Goal: Information Seeking & Learning: Learn about a topic

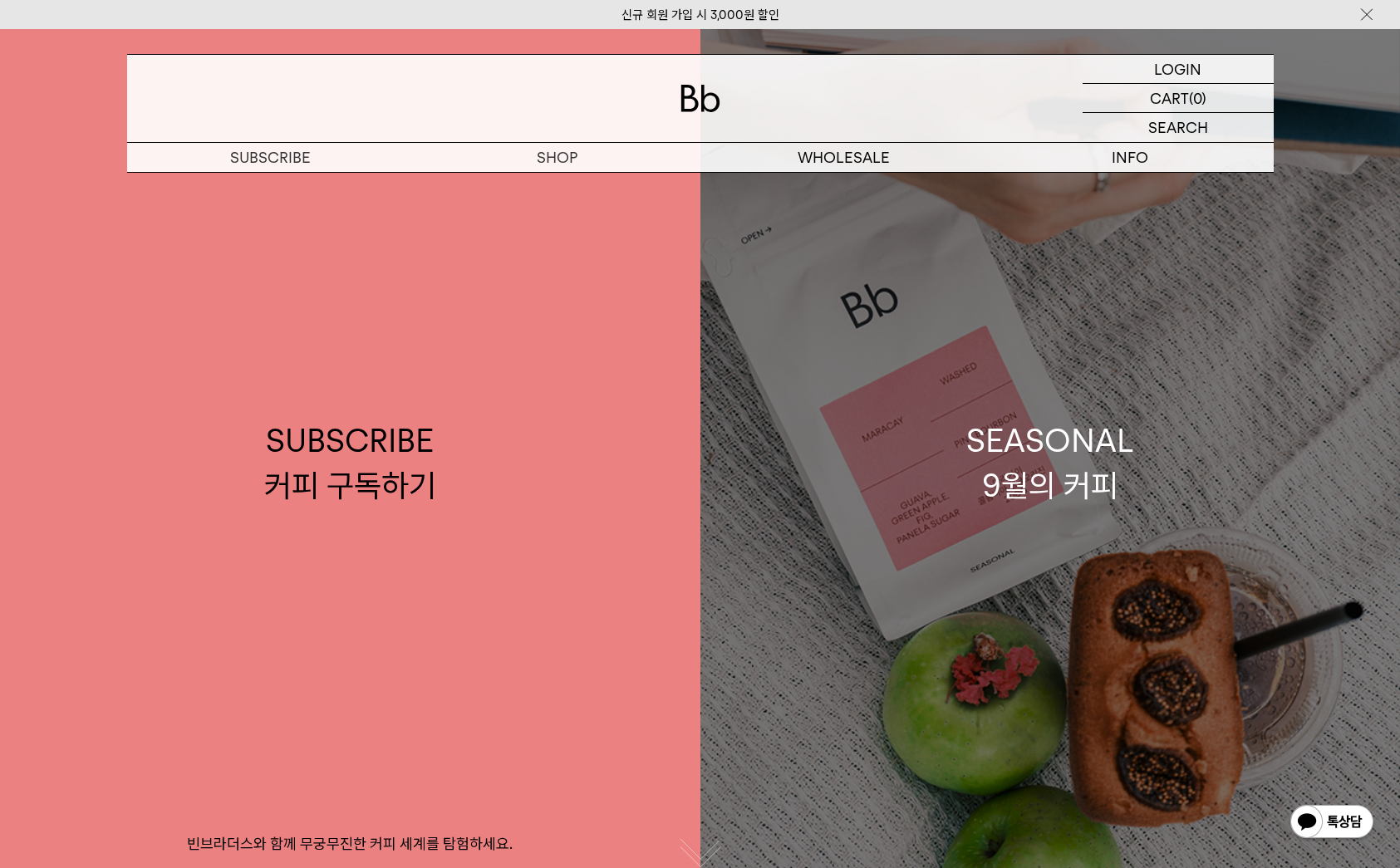
click at [983, 448] on div "SEASONAL 9월의 커피" at bounding box center [1050, 462] width 168 height 88
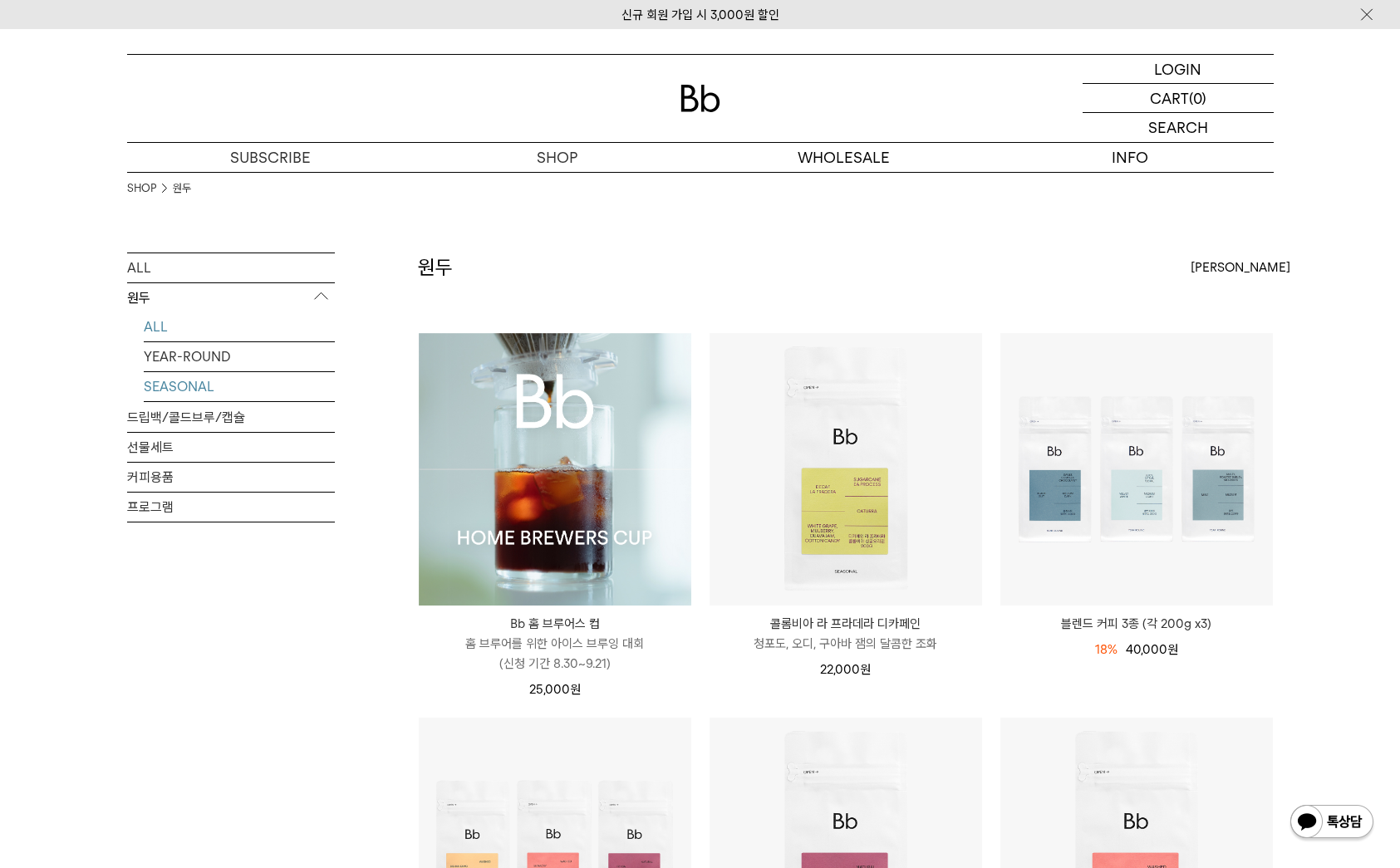
click at [205, 386] on link "SEASONAL" at bounding box center [239, 387] width 191 height 29
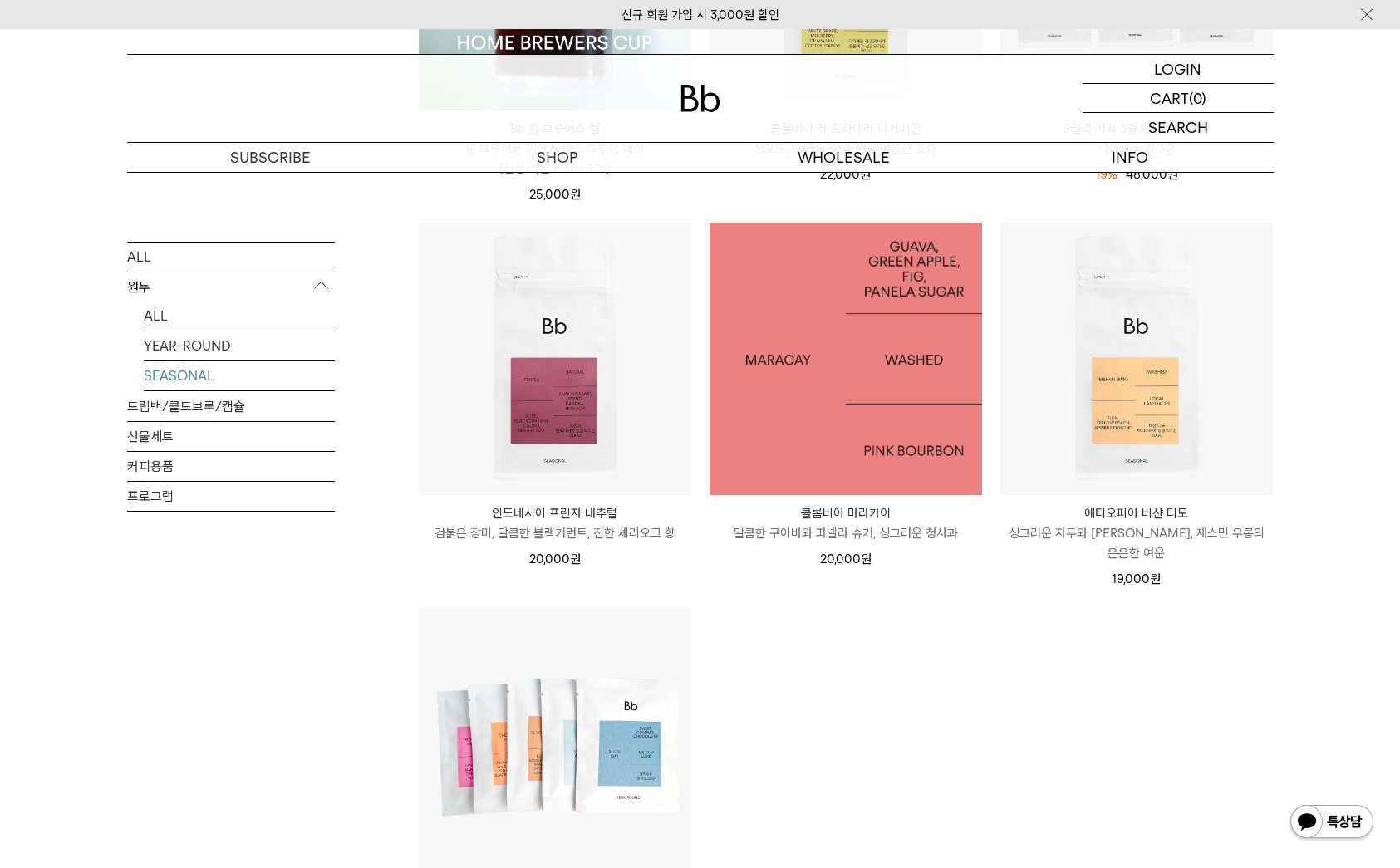
scroll to position [637, 0]
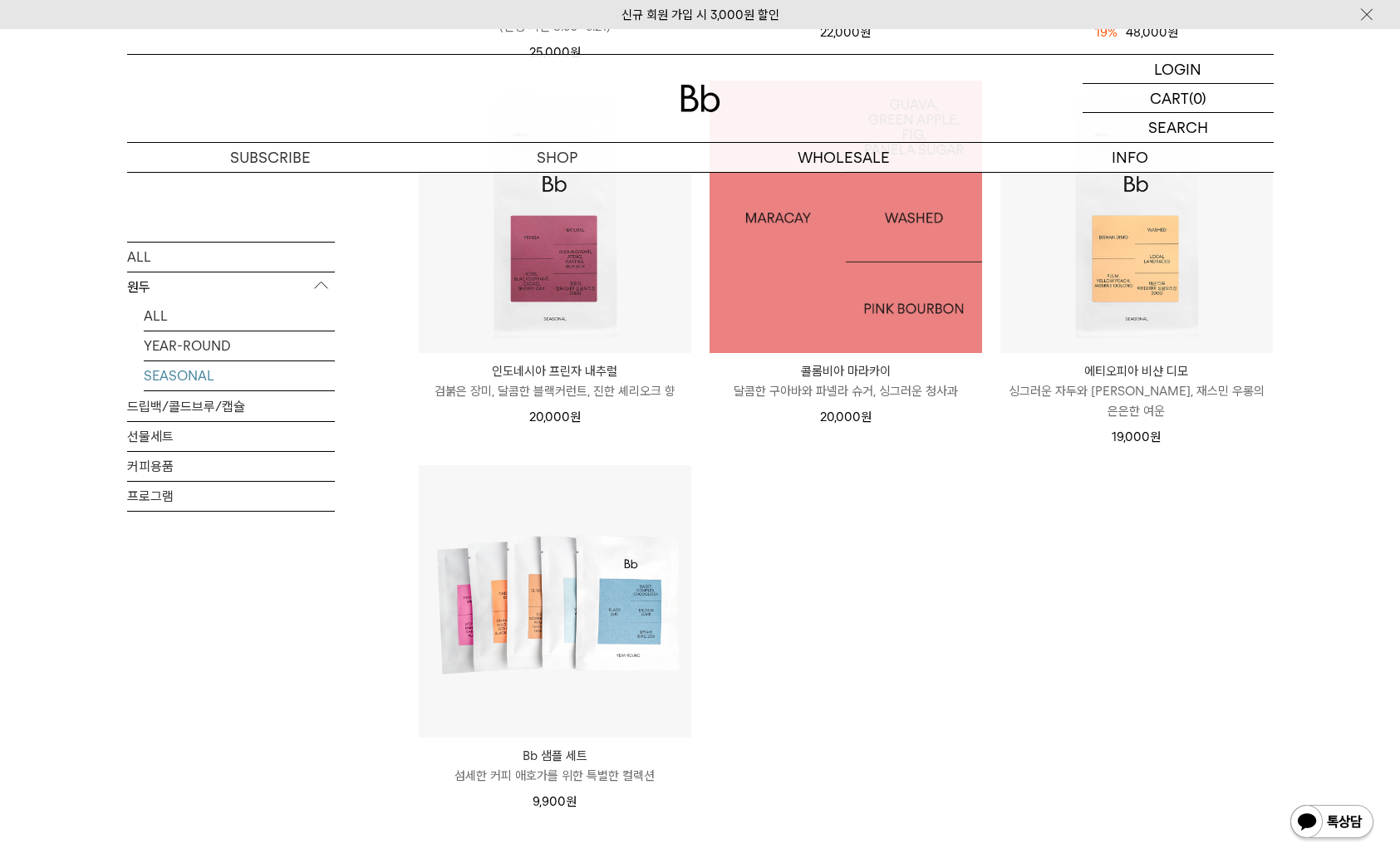
click at [821, 291] on img at bounding box center [846, 217] width 273 height 273
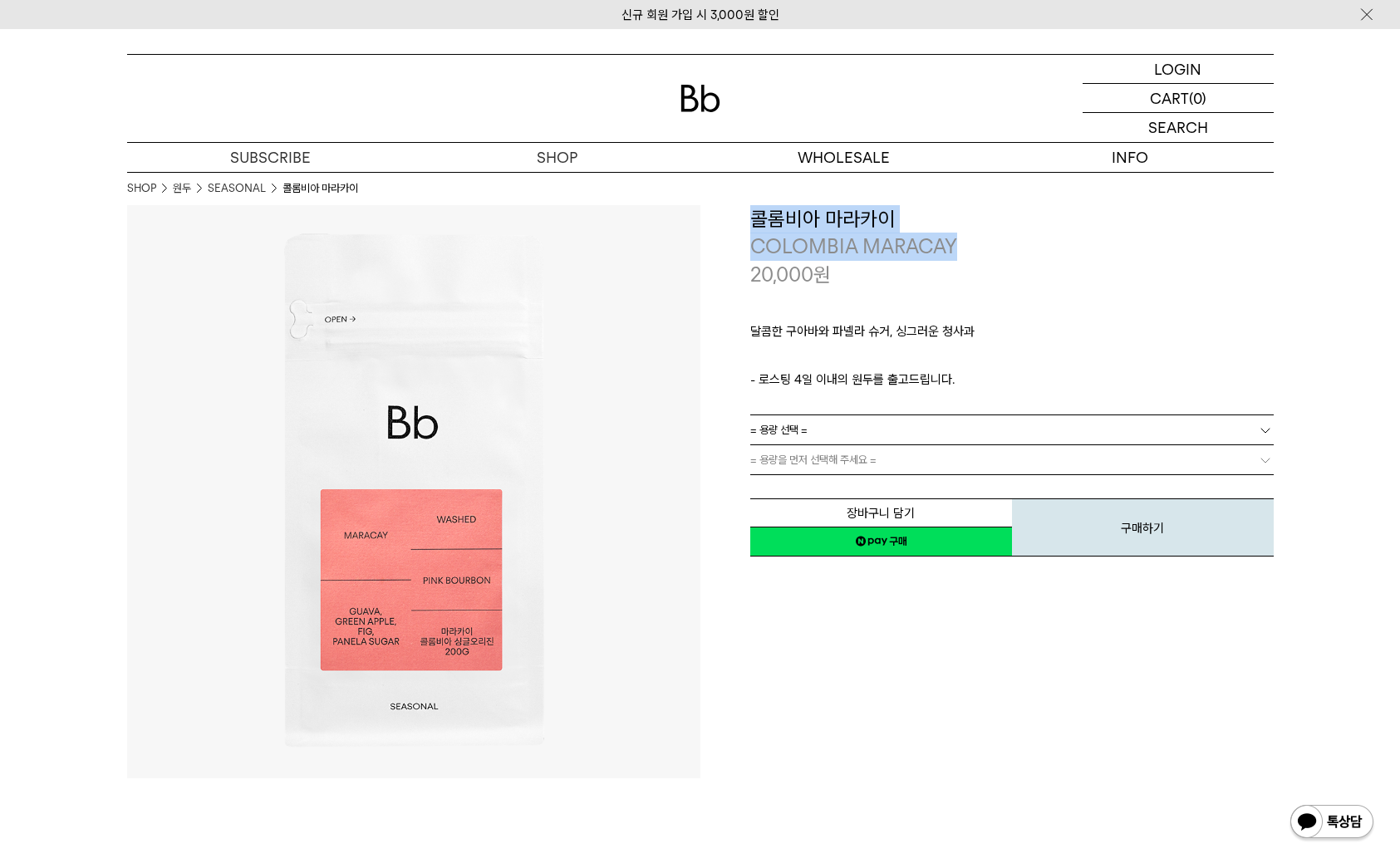
drag, startPoint x: 961, startPoint y: 243, endPoint x: 754, endPoint y: 226, distance: 207.7
click at [754, 226] on div "**********" at bounding box center [1011, 247] width 524 height 84
copy div "콜롬비아 마라카이 COLOMBIA MARACAY"
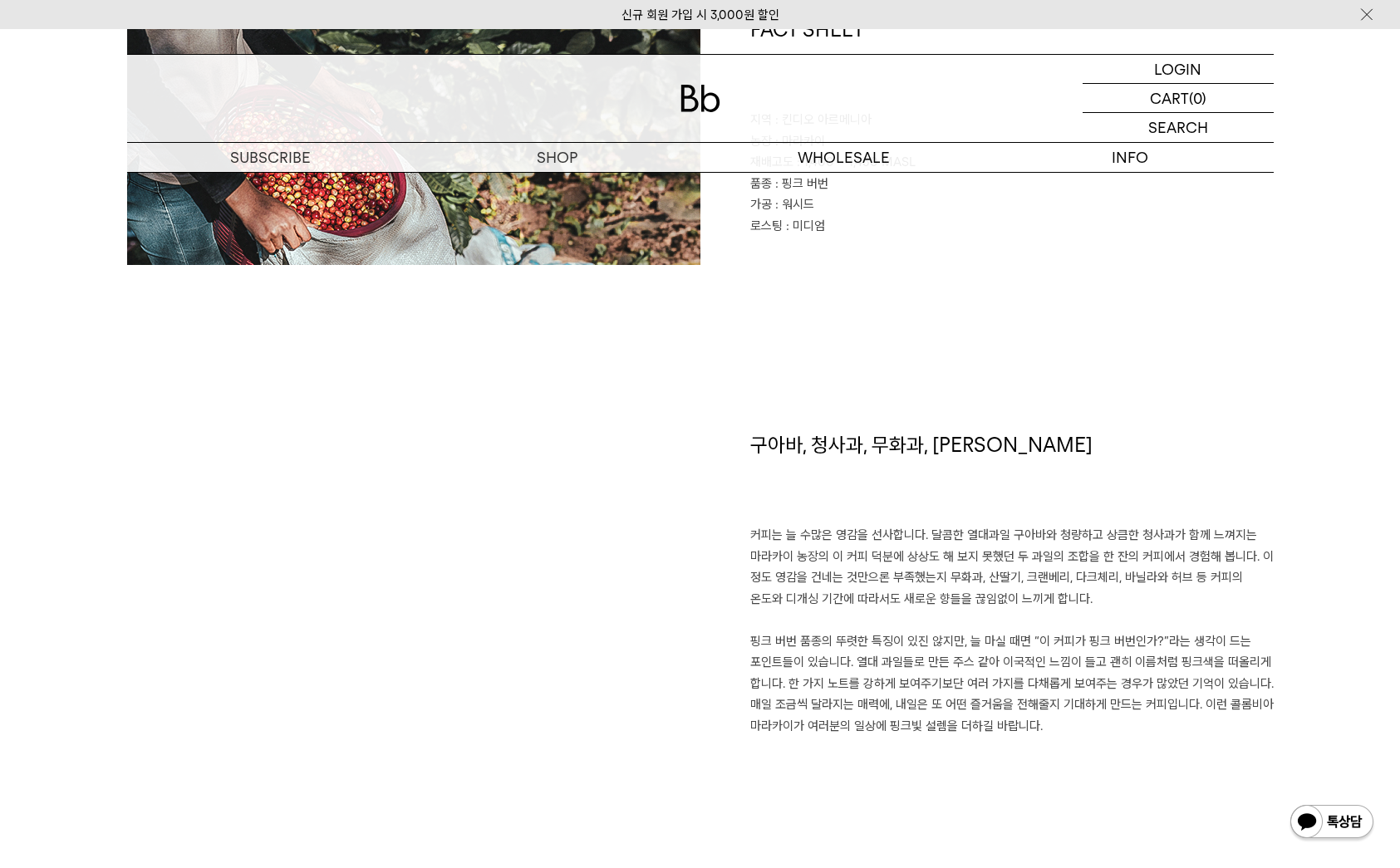
scroll to position [944, 0]
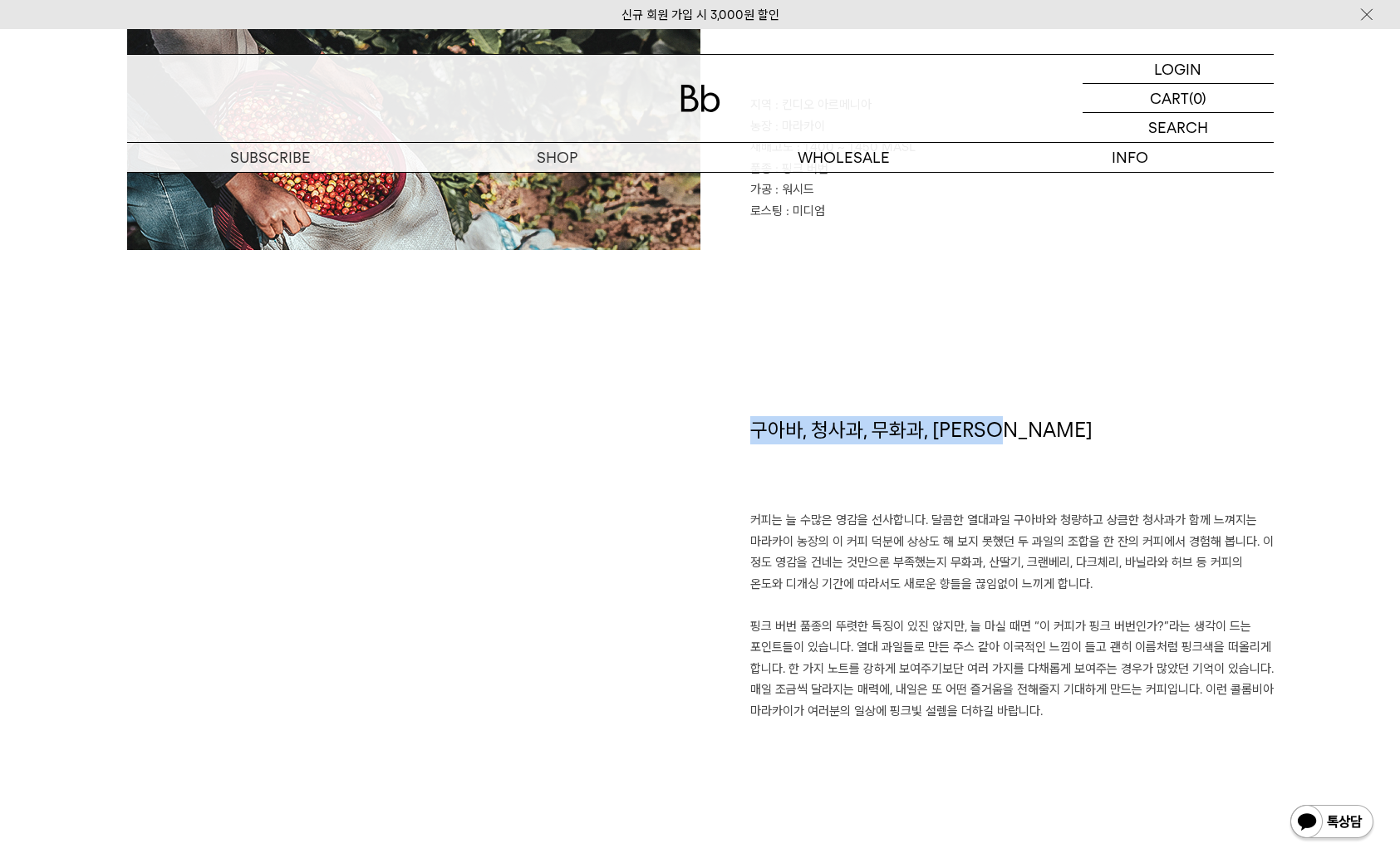
drag, startPoint x: 755, startPoint y: 426, endPoint x: 1004, endPoint y: 442, distance: 249.5
click at [1004, 442] on h1 "구아바, 청사과, 무화과, 파넬라 슈거" at bounding box center [1011, 464] width 524 height 95
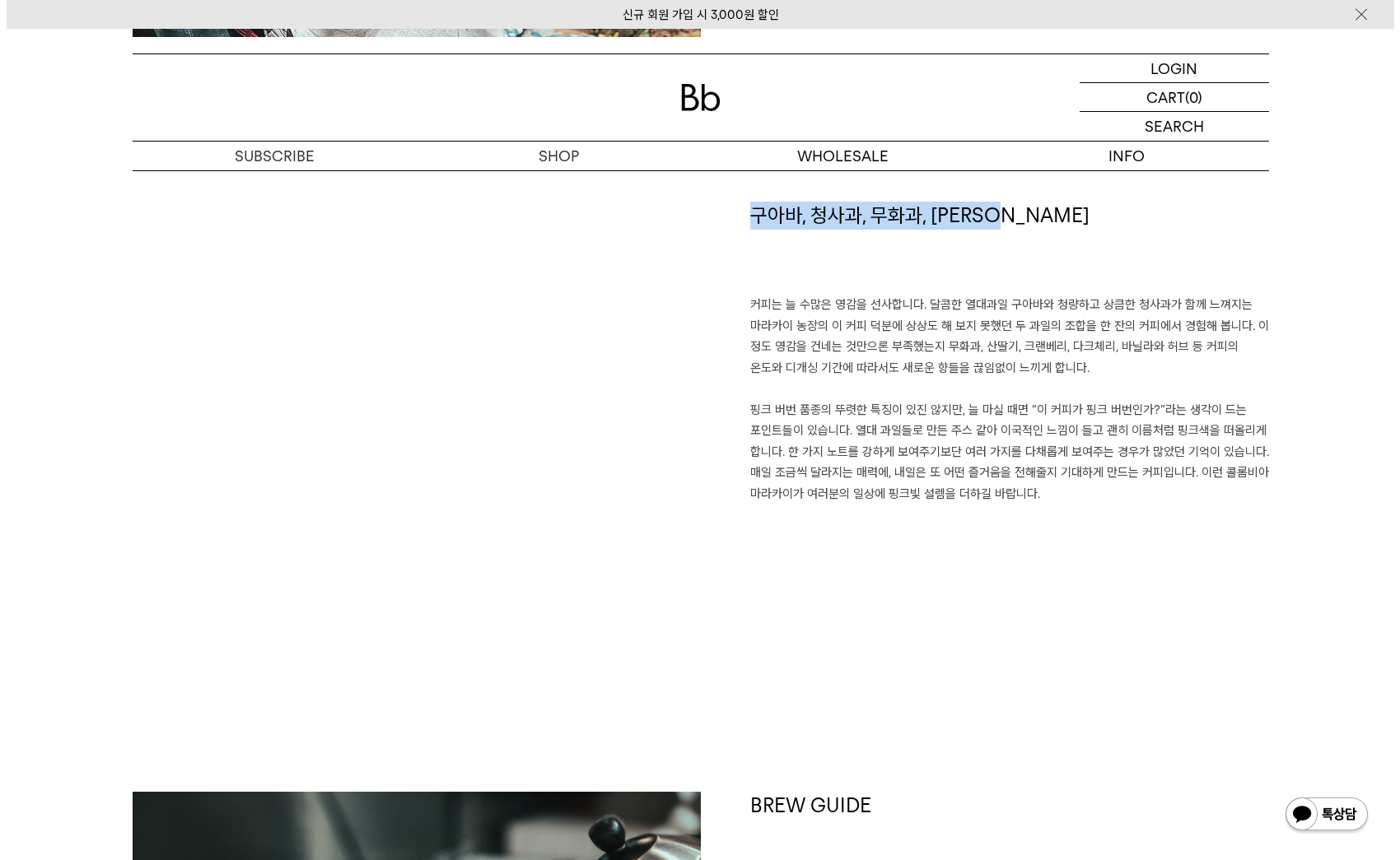
scroll to position [1086, 0]
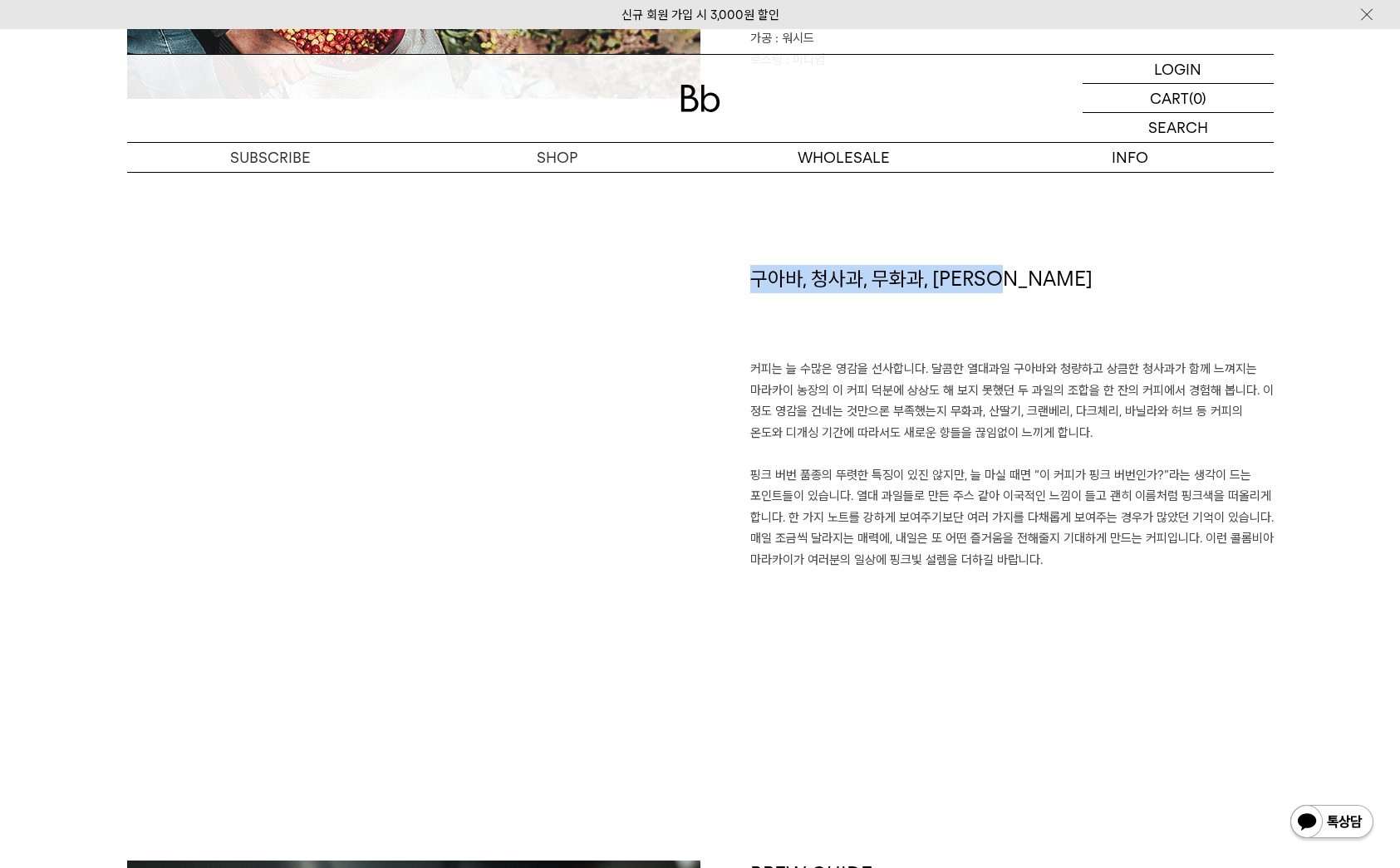
drag, startPoint x: 1041, startPoint y: 557, endPoint x: 754, endPoint y: 466, distance: 301.1
click at [754, 466] on p "커피는 늘 수많은 영감을 선사합니다. 달콤한 열대과일 구아바와 청량하고 상큼한 청사과가 함께 느껴지는 마라카이 농장의 이 커피 덕분에 상상도 …" at bounding box center [1011, 465] width 524 height 212
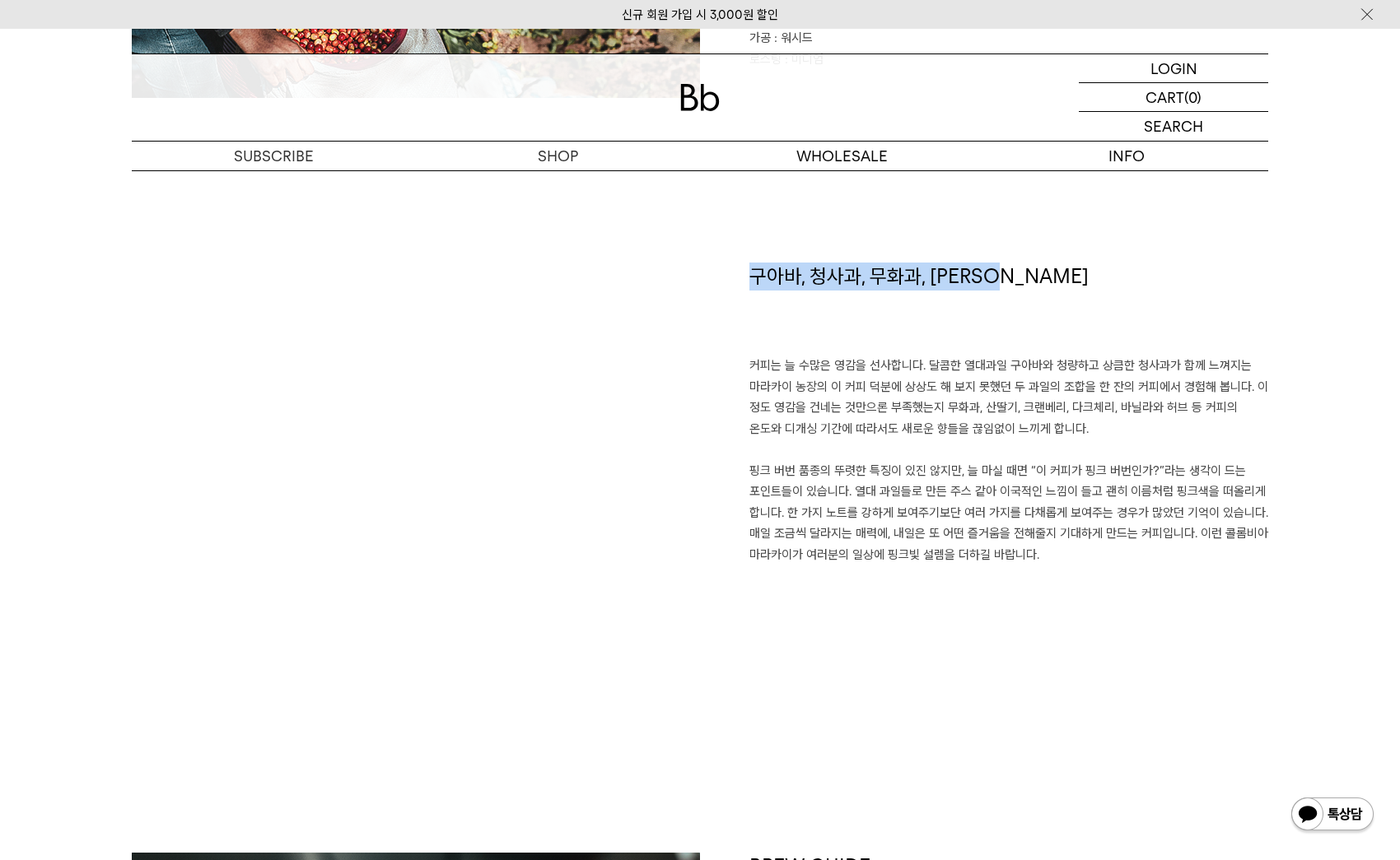
drag, startPoint x: 1051, startPoint y: 427, endPoint x: 927, endPoint y: 368, distance: 137.3
click at [927, 368] on p "커피는 늘 수많은 영감을 선사합니다. 달콤한 열대과일 구아바와 청량하고 상큼한 청사과가 함께 느껴지는 마라카이 농장의 이 커피 덕분에 상상도 …" at bounding box center [1008, 461] width 519 height 210
copy p "달콤한 열대과일 구아바와 청량하고 상큼한 청사과가 함께 느껴지는 마라카이 농장의 이 커피 덕분에 상상도 해 보지 못했던 두 과일의 조합을 한 …"
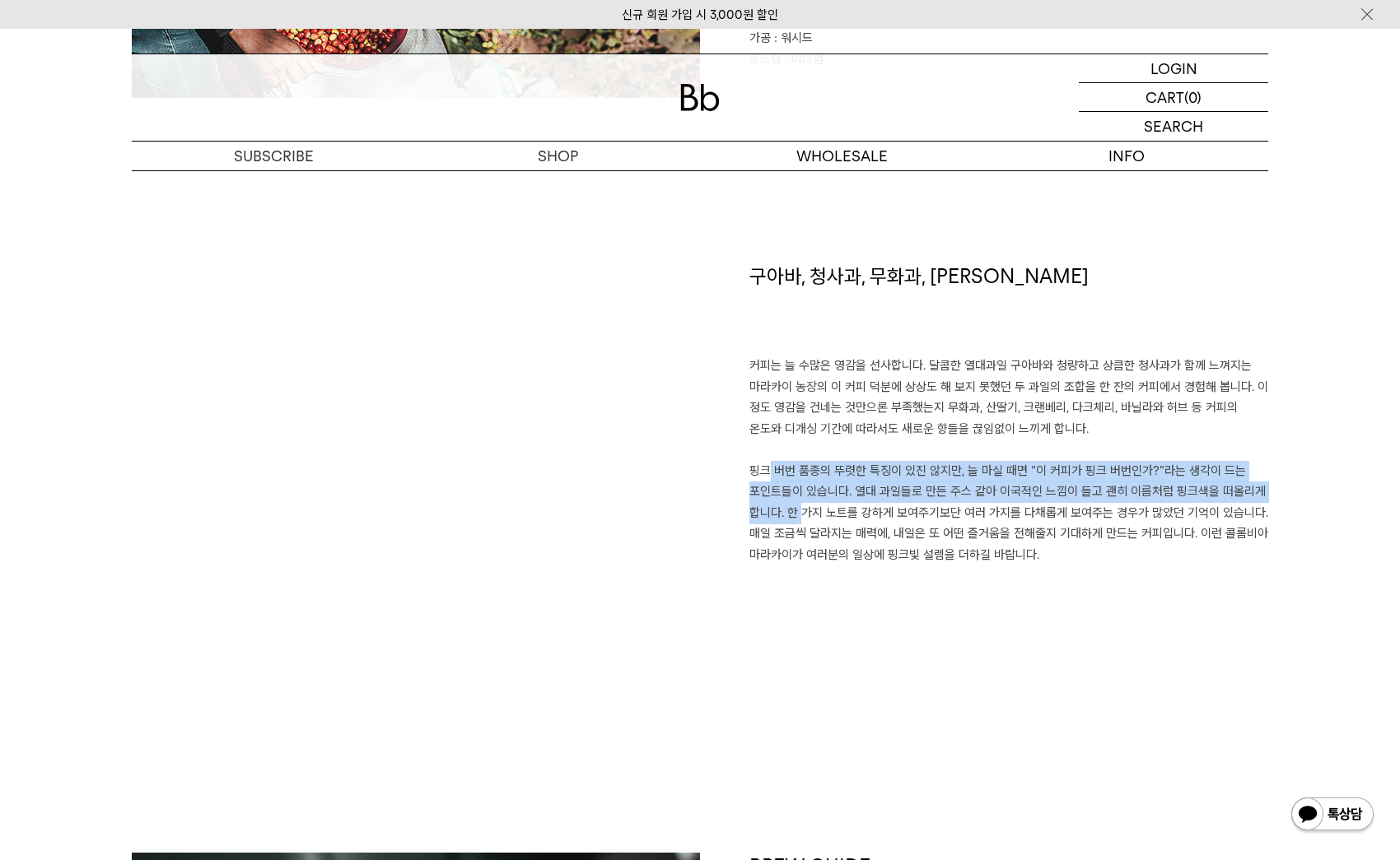
drag, startPoint x: 752, startPoint y: 466, endPoint x: 786, endPoint y: 505, distance: 51.7
click at [786, 505] on p "커피는 늘 수많은 영감을 선사합니다. 달콤한 열대과일 구아바와 청량하고 상큼한 청사과가 함께 느껴지는 마라카이 농장의 이 커피 덕분에 상상도 …" at bounding box center [1008, 461] width 519 height 210
copy p "핑크 버번 품종의 뚜렷한 특징이 있진 않지만, 늘 마실 때면 “이 커피가 핑크 버번인가?”라는 생각이 드는 포인트들이 있습니다. 열대 과일들로…"
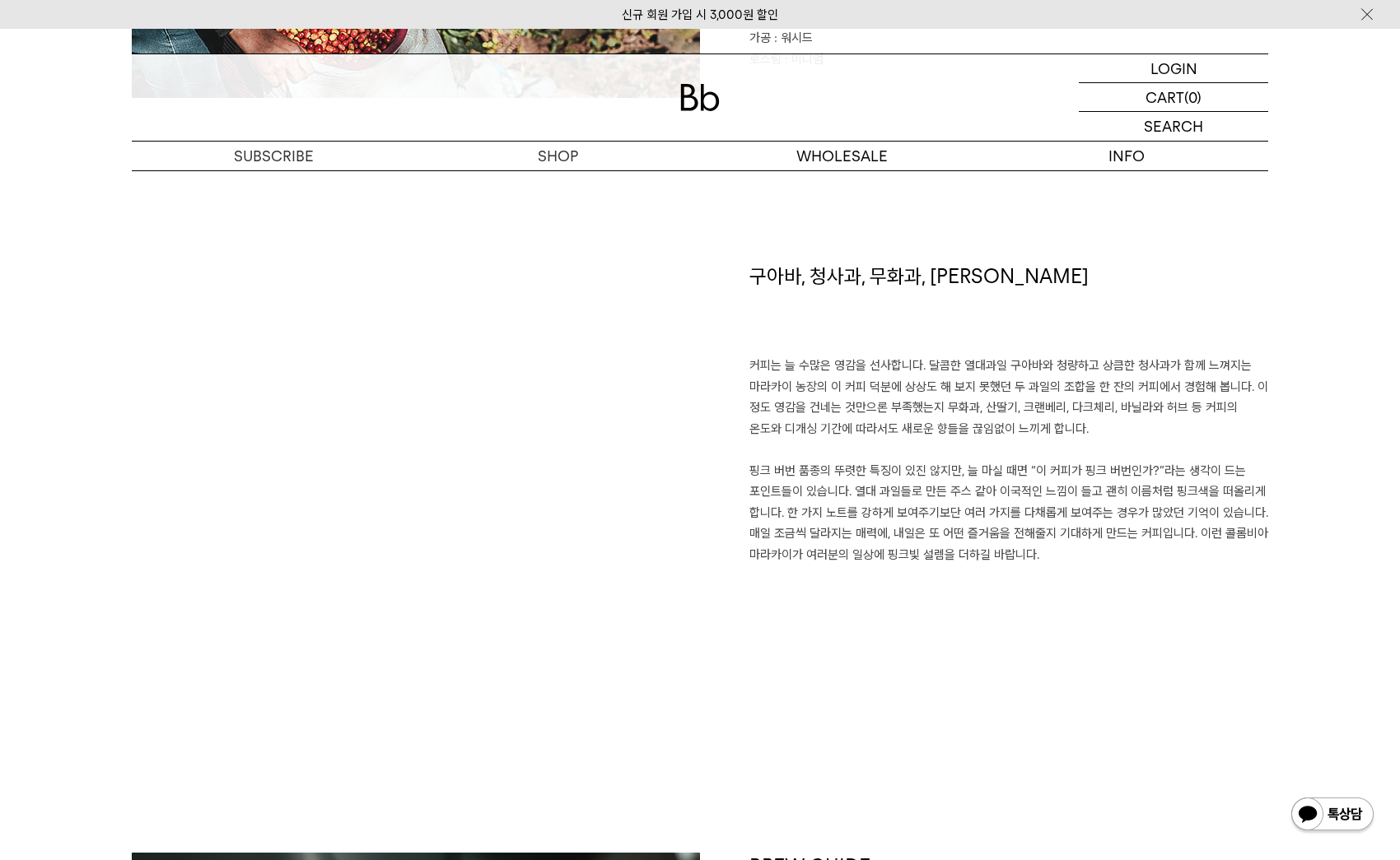
click at [905, 386] on p "커피는 늘 수많은 영감을 선사합니다. 달콤한 열대과일 구아바와 청량하고 상큼한 청사과가 함께 느껴지는 마라카이 농장의 이 커피 덕분에 상상도 …" at bounding box center [1008, 461] width 519 height 210
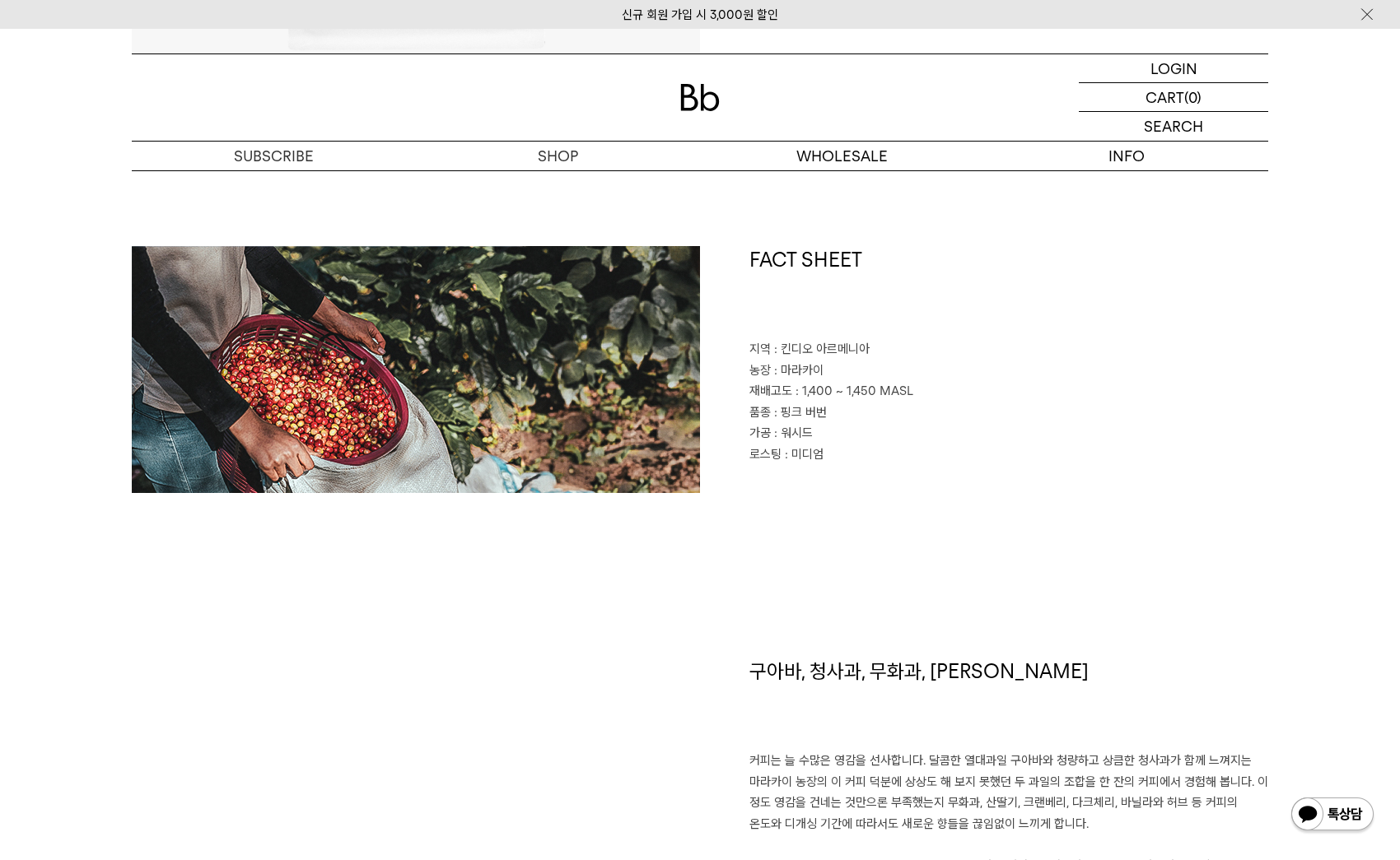
scroll to position [681, 0]
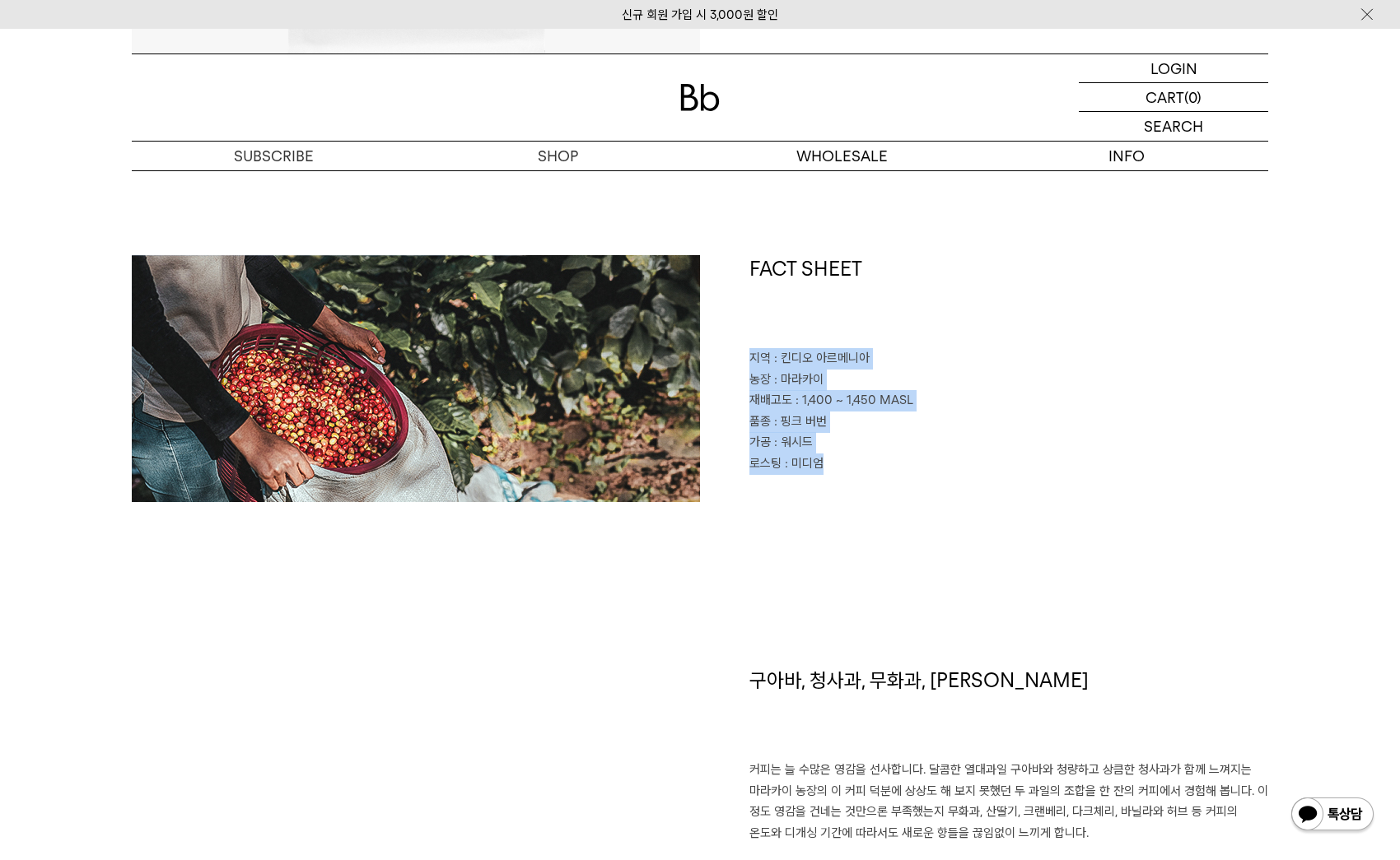
drag, startPoint x: 830, startPoint y: 460, endPoint x: 747, endPoint y: 355, distance: 133.8
click at [747, 355] on div "FACT SHEET 지역 : 킨디오 아르메니아 농장 : 마라카이 재배고도 : 1,400 ~ 1,450 MASL 품종 : 핑크 버번 가공 : 워…" at bounding box center [983, 378] width 569 height 247
copy div "지역 : 킨디오 아르메니아 농장 : 마라카이 재배고도 : 1,400 ~ 1,450 MASL 품종 : 핑크 버번 가공 : 워시드 로스팅 : 미디엄"
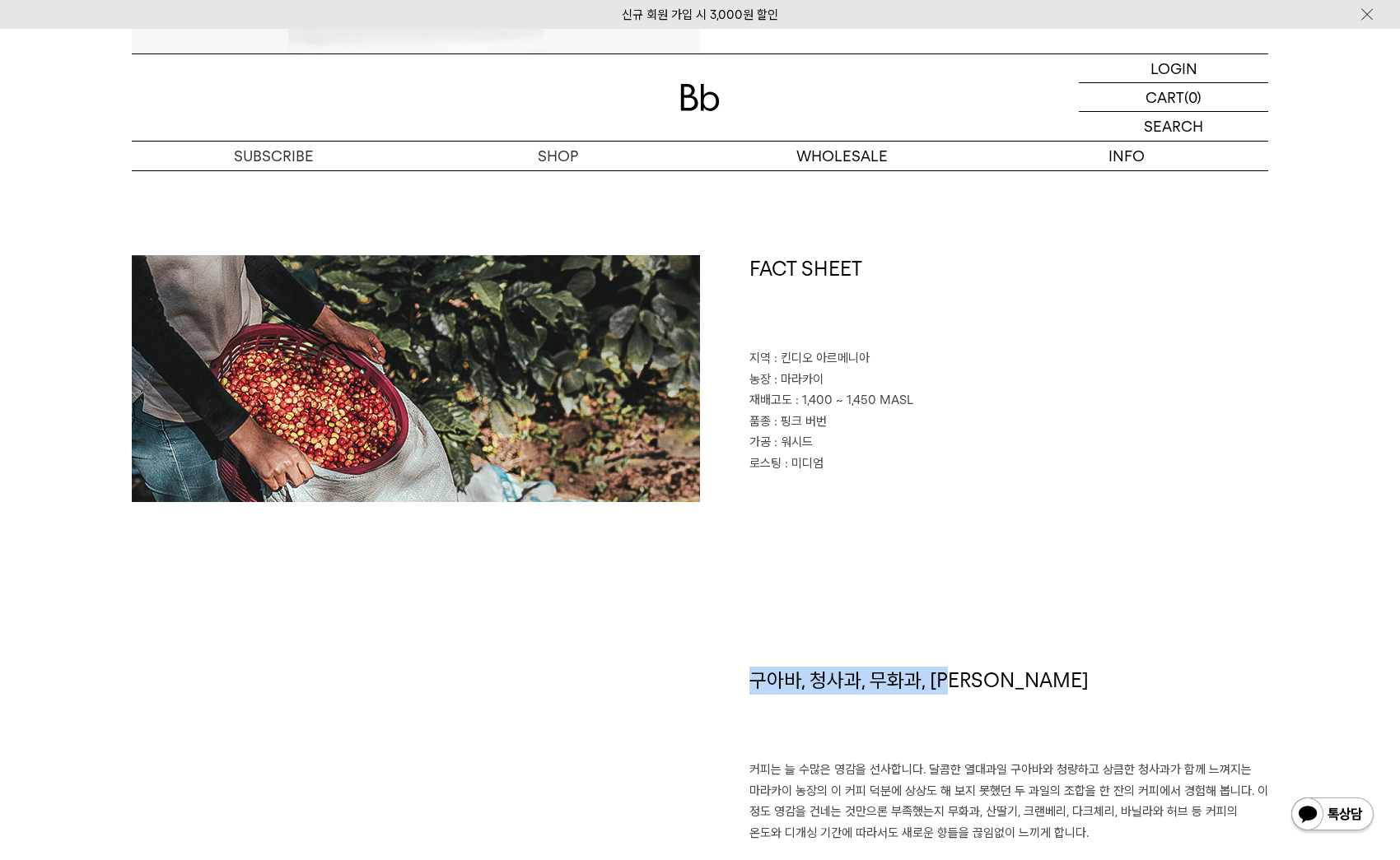
drag, startPoint x: 749, startPoint y: 677, endPoint x: 963, endPoint y: 677, distance: 214.0
click at [963, 677] on h1 "구아바, 청사과, 무화과, [PERSON_NAME]" at bounding box center [1008, 714] width 519 height 94
click at [1015, 681] on h1 "구아바, 청사과, 무화과, [PERSON_NAME]" at bounding box center [1008, 714] width 519 height 94
copy h1 "구아바, 청사과, 무화과, [PERSON_NAME]"
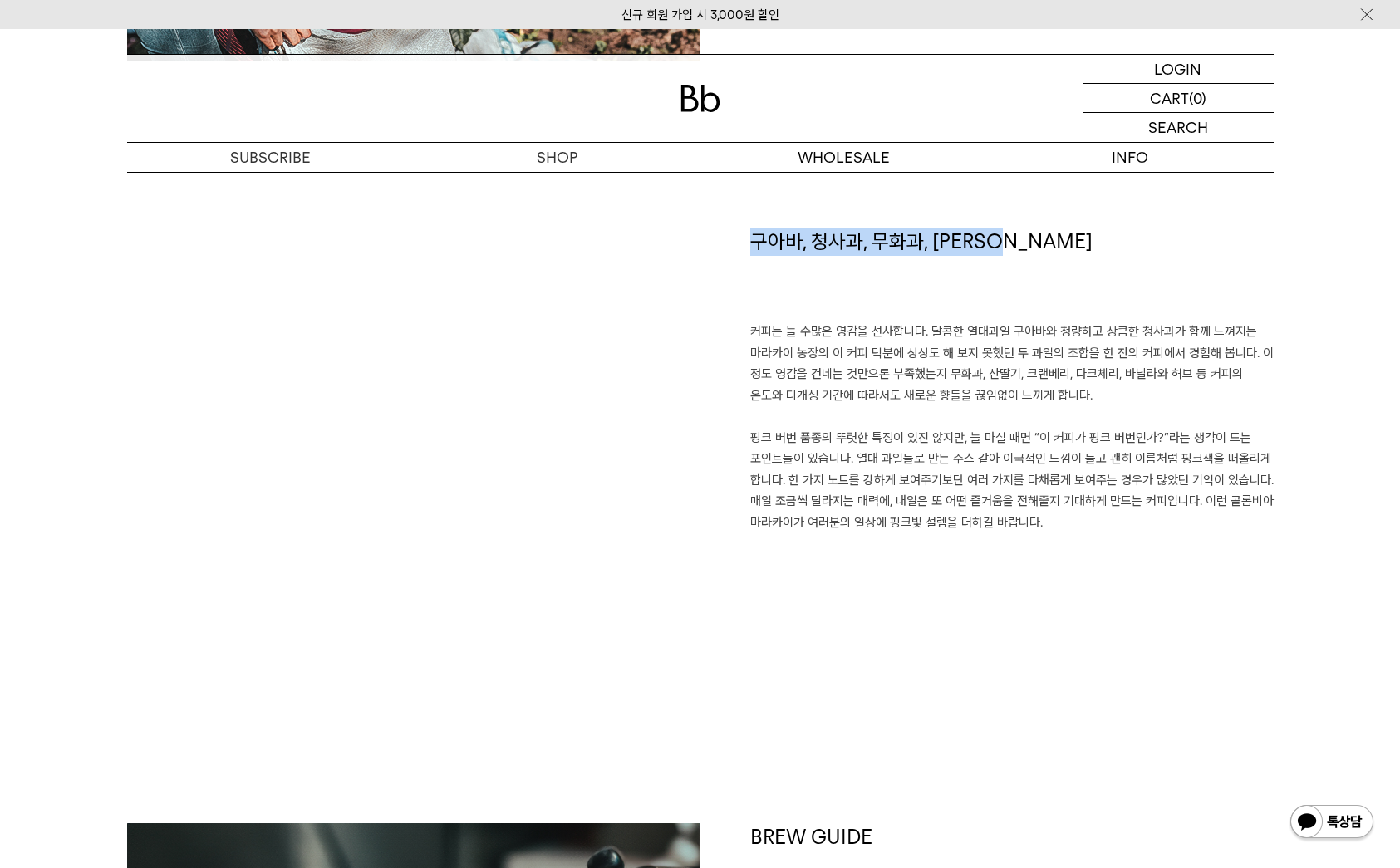
scroll to position [1141, 0]
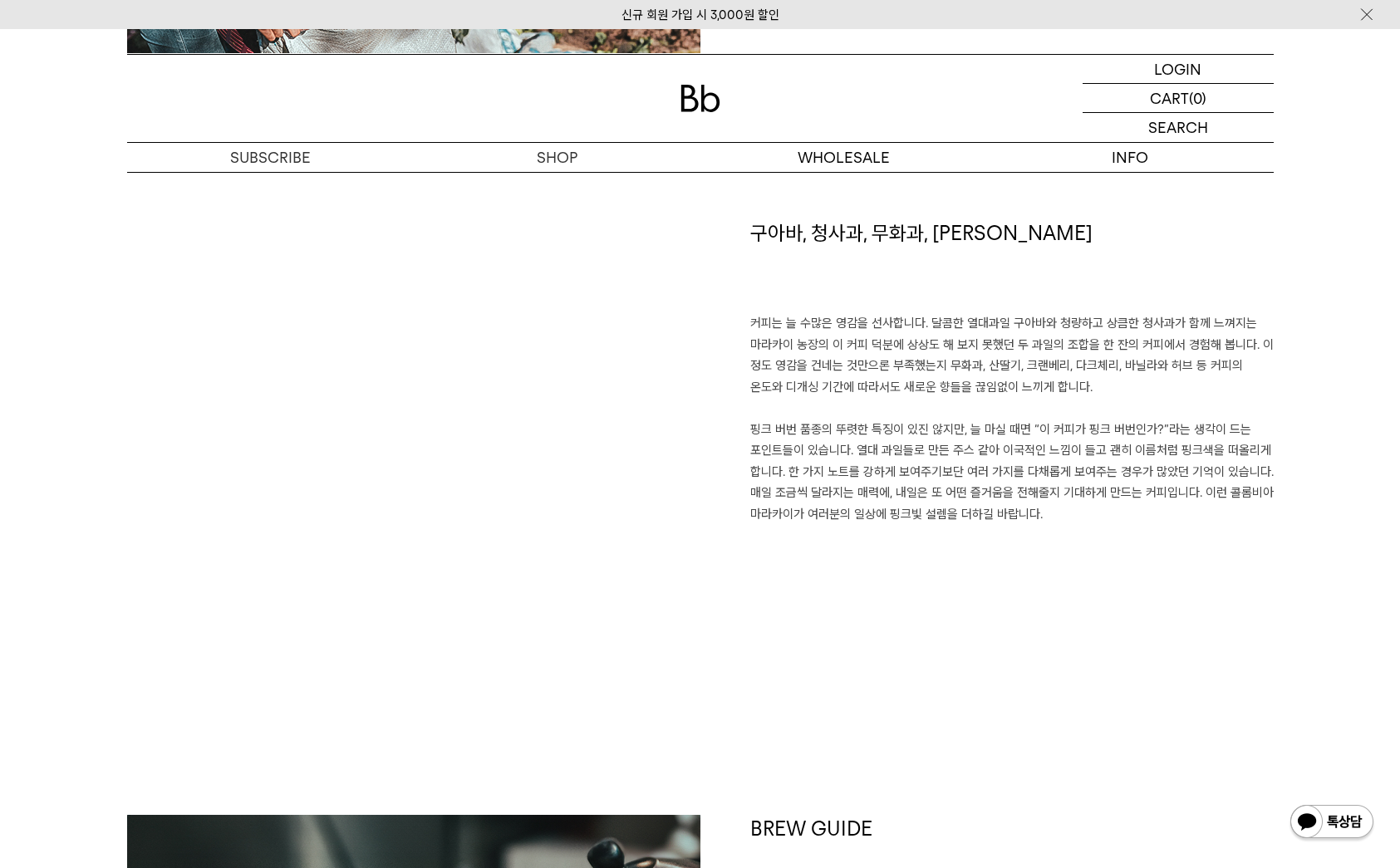
click at [1020, 406] on p "커피는 늘 수많은 영감을 선사합니다. 달콤한 열대과일 구아바와 청량하고 상큼한 청사과가 함께 느껴지는 마라카이 농장의 이 커피 덕분에 상상도 …" at bounding box center [1011, 420] width 524 height 212
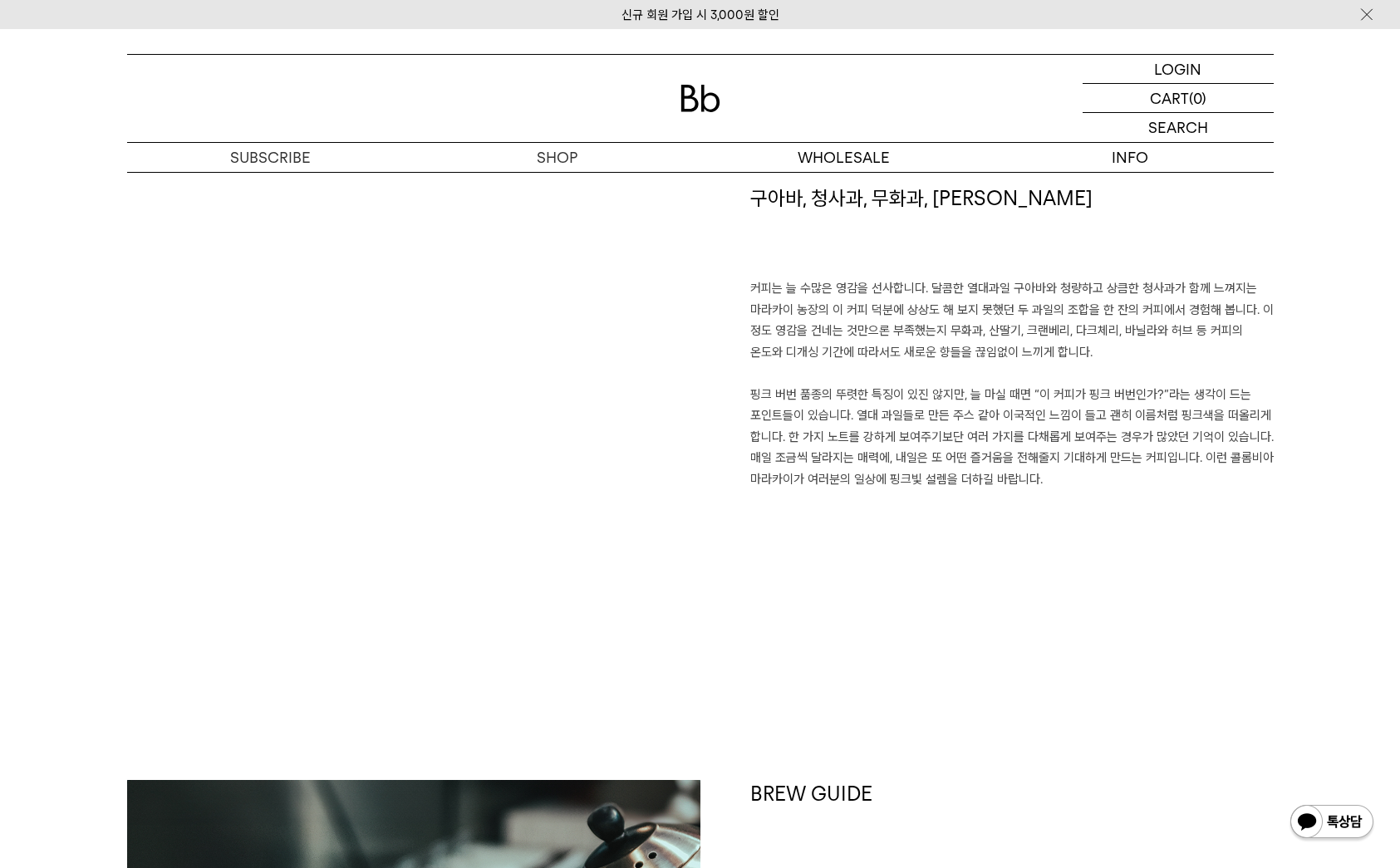
click at [748, 391] on div "구아바, 청사과, 무화과, 파넬라 슈거 커피는 늘 수많은 영감을 선사합니다. 달콤한 열대과일 구아바와 청량하고 상큼한 청사과가 함께 느껴지는 …" at bounding box center [986, 399] width 574 height 430
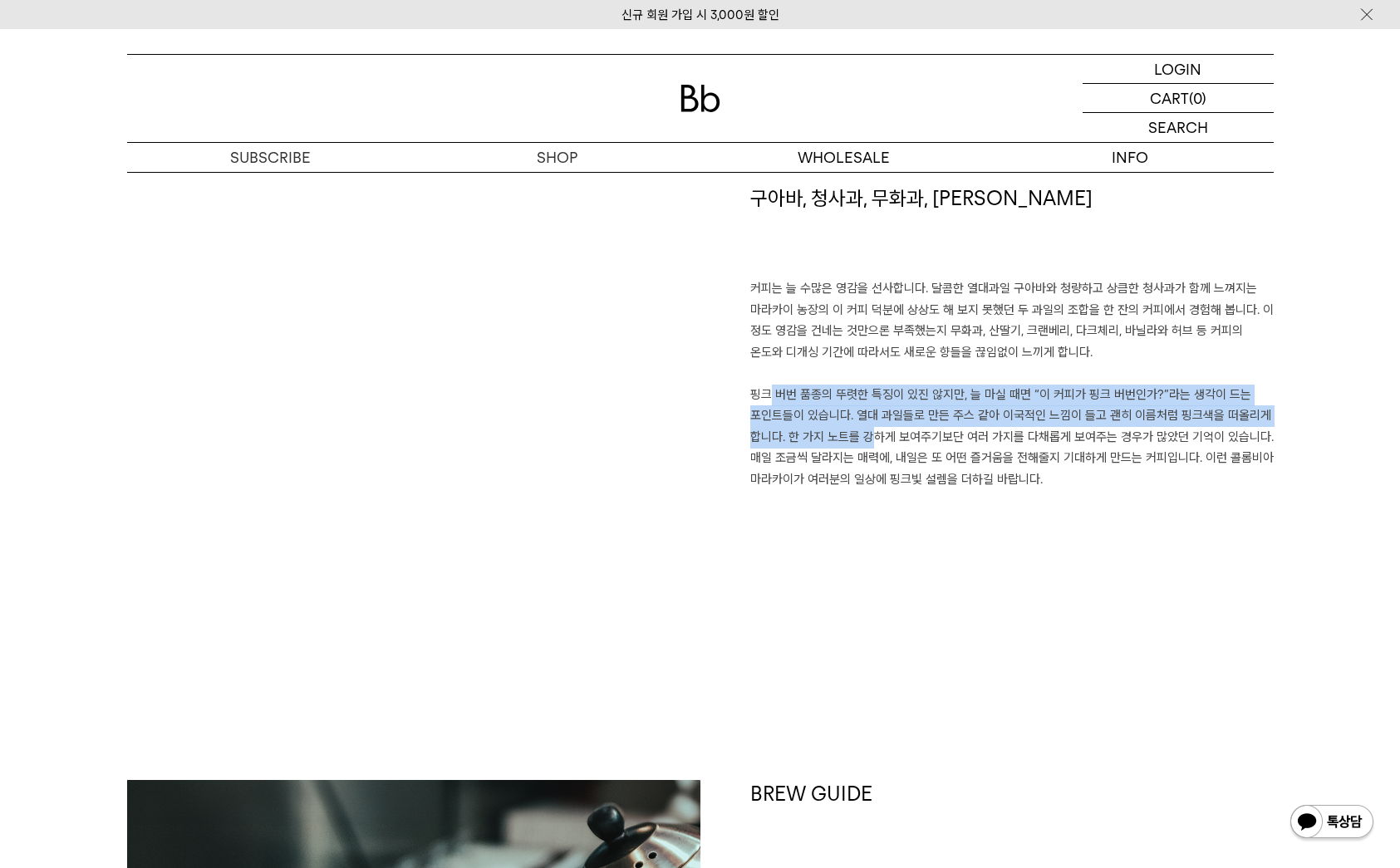
drag, startPoint x: 749, startPoint y: 391, endPoint x: 858, endPoint y: 430, distance: 115.8
click at [858, 430] on p "커피는 늘 수많은 영감을 선사합니다. 달콤한 열대과일 구아바와 청량하고 상큼한 청사과가 함께 느껴지는 마라카이 농장의 이 커피 덕분에 상상도 …" at bounding box center [1011, 385] width 524 height 212
click at [856, 413] on p "커피는 늘 수많은 영감을 선사합니다. 달콤한 열대과일 구아바와 청량하고 상큼한 청사과가 함께 느껴지는 마라카이 농장의 이 커피 덕분에 상상도 …" at bounding box center [1011, 385] width 524 height 212
click at [783, 434] on p "커피는 늘 수많은 영감을 선사합니다. 달콤한 열대과일 구아바와 청량하고 상큼한 청사과가 함께 느껴지는 마라카이 농장의 이 커피 덕분에 상상도 …" at bounding box center [1011, 385] width 524 height 212
click at [786, 432] on p "커피는 늘 수많은 영감을 선사합니다. 달콤한 열대과일 구아바와 청량하고 상큼한 청사과가 함께 느껴지는 마라카이 농장의 이 커피 덕분에 상상도 …" at bounding box center [1011, 385] width 524 height 212
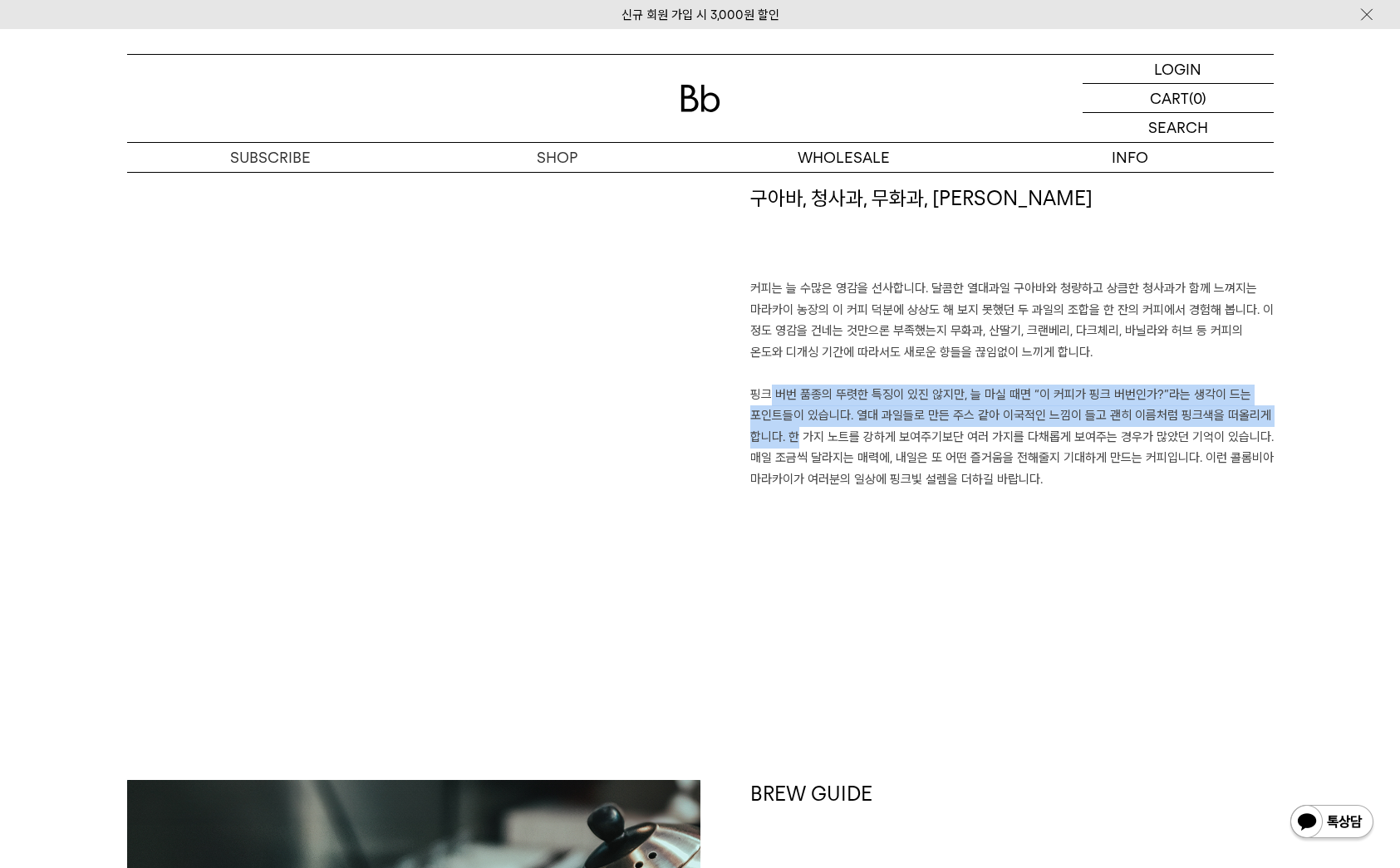
copy p "핑크 버번 품종의 뚜렷한 특징이 있진 않지만, 늘 마실 때면 “이 커피가 핑크 버번인가?”라는 생각이 드는 포인트들이 있습니다. 열대 과일들로…"
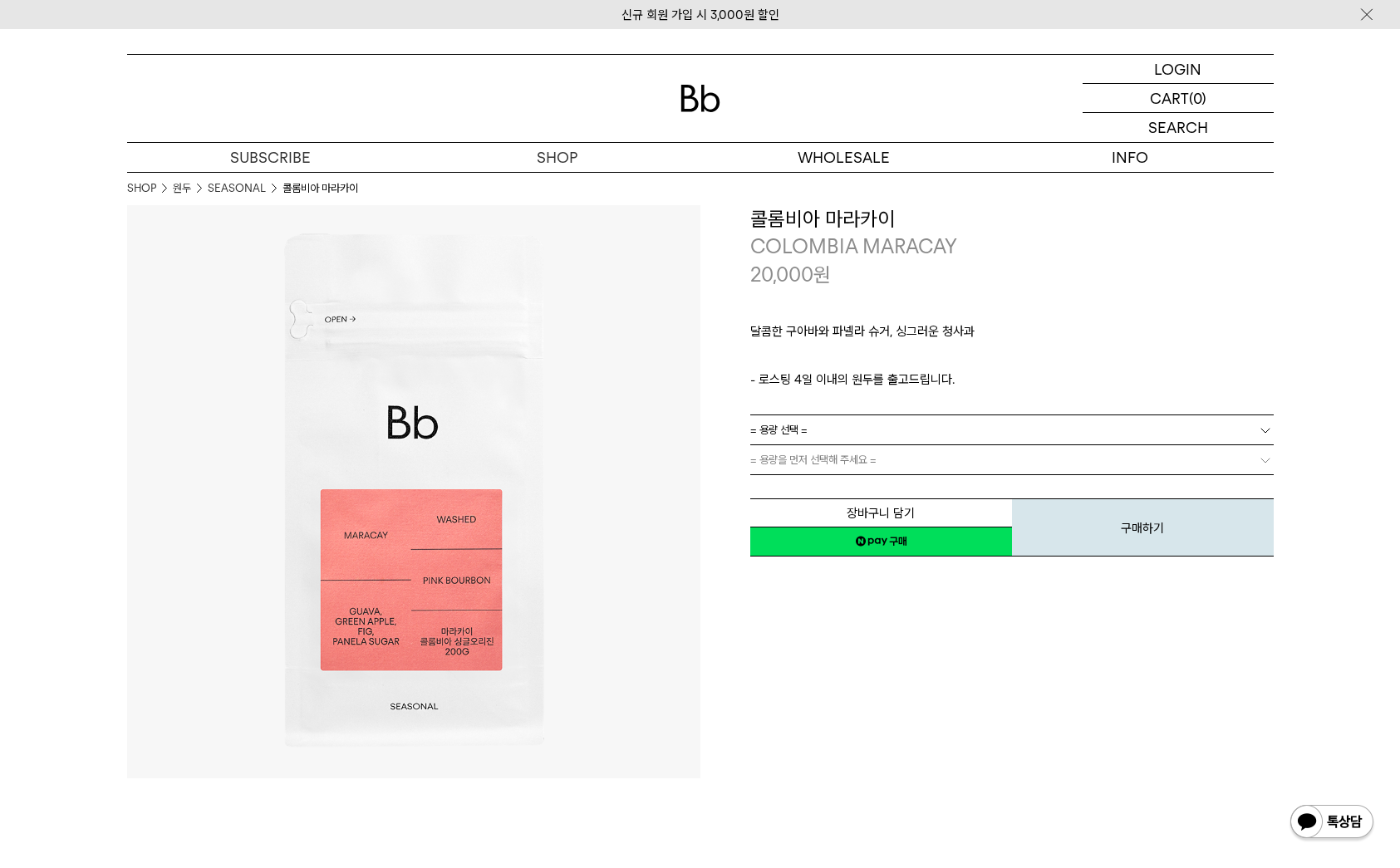
scroll to position [0, 0]
drag, startPoint x: 860, startPoint y: 243, endPoint x: 922, endPoint y: 260, distance: 64.3
click at [922, 260] on div "**********" at bounding box center [1011, 247] width 524 height 84
click at [956, 242] on p "COLOMBIA MARACAY" at bounding box center [1011, 246] width 524 height 28
click at [958, 244] on p "COLOMBIA MARACAY" at bounding box center [1011, 246] width 524 height 28
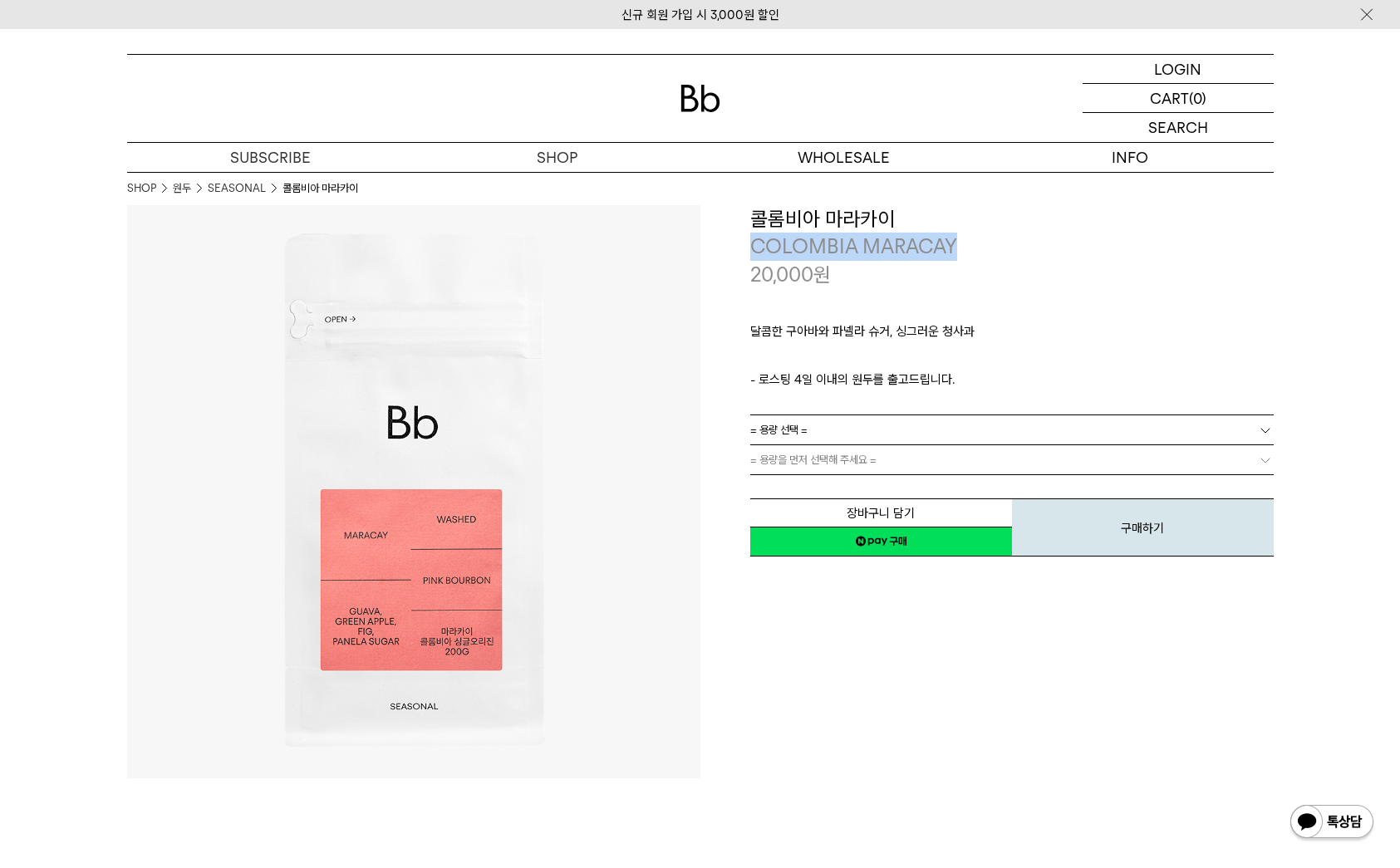
click at [748, 250] on div "**********" at bounding box center [986, 382] width 574 height 354
copy p "COLOMBIA MARACAY"
click at [1000, 364] on p "ㅤ" at bounding box center [1011, 360] width 524 height 20
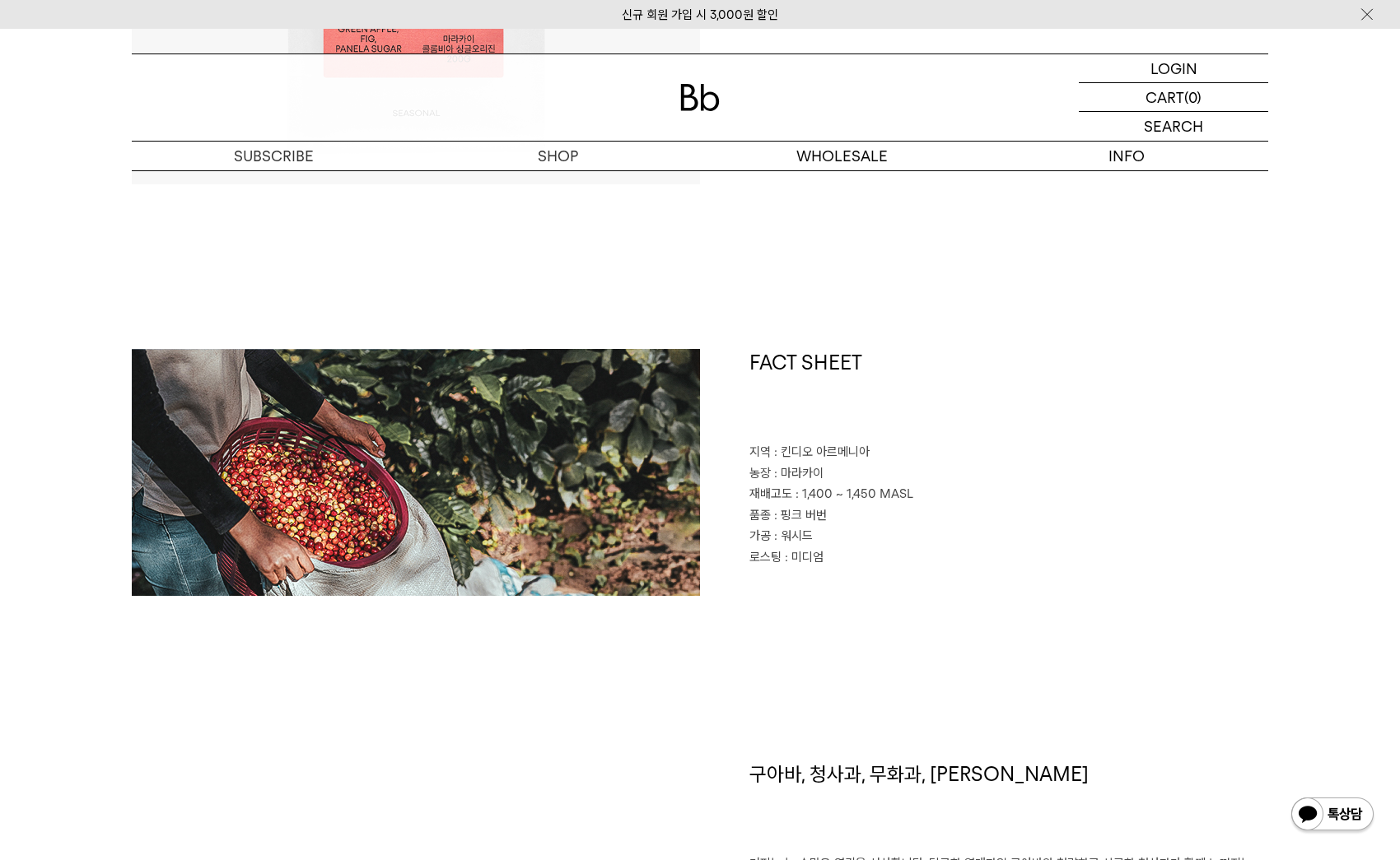
scroll to position [212, 0]
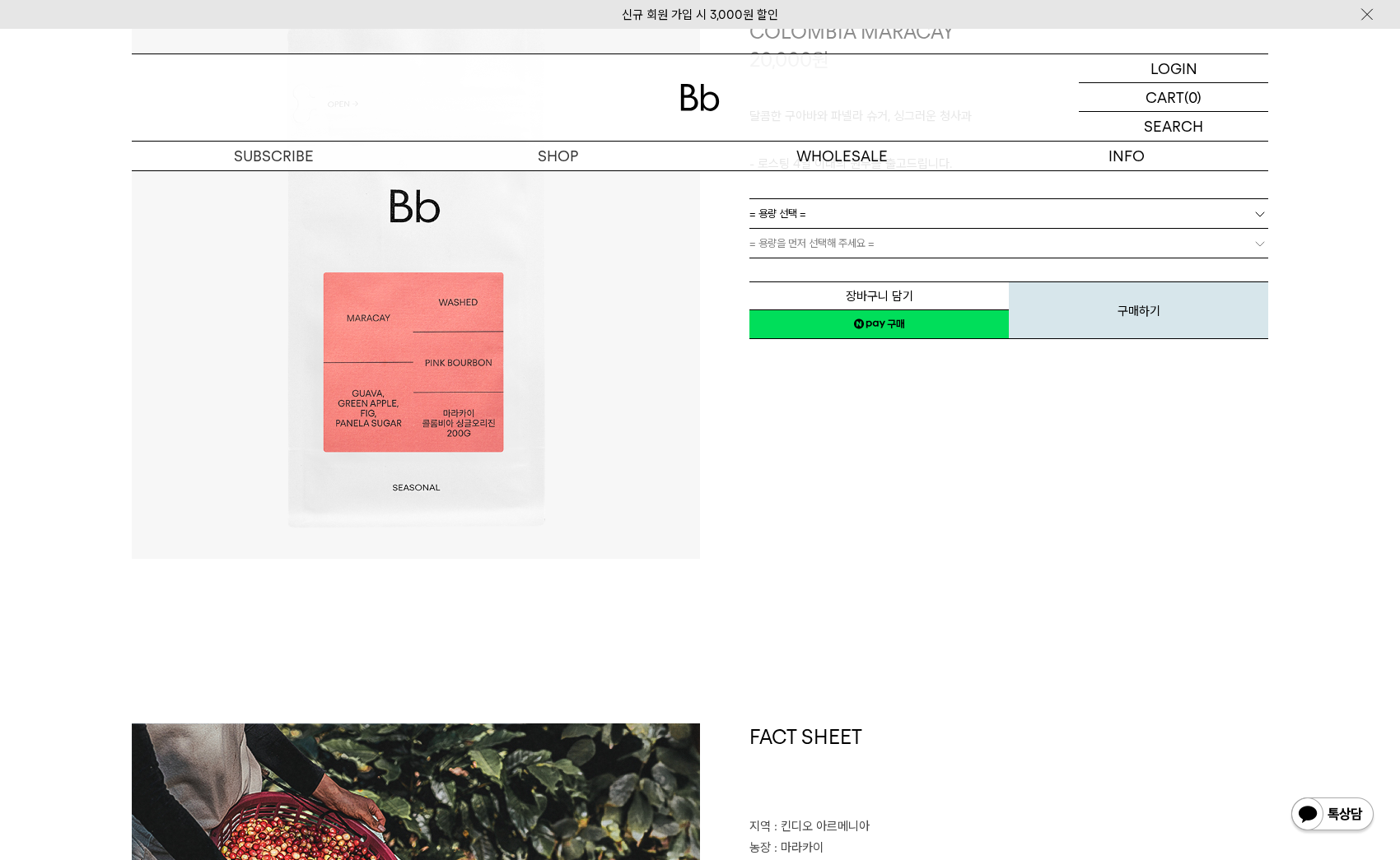
click at [355, 394] on img at bounding box center [416, 275] width 569 height 569
click at [401, 425] on img at bounding box center [416, 275] width 569 height 569
click at [351, 394] on img at bounding box center [416, 275] width 569 height 569
click at [402, 422] on img at bounding box center [416, 275] width 569 height 569
